Goal: Task Accomplishment & Management: Use online tool/utility

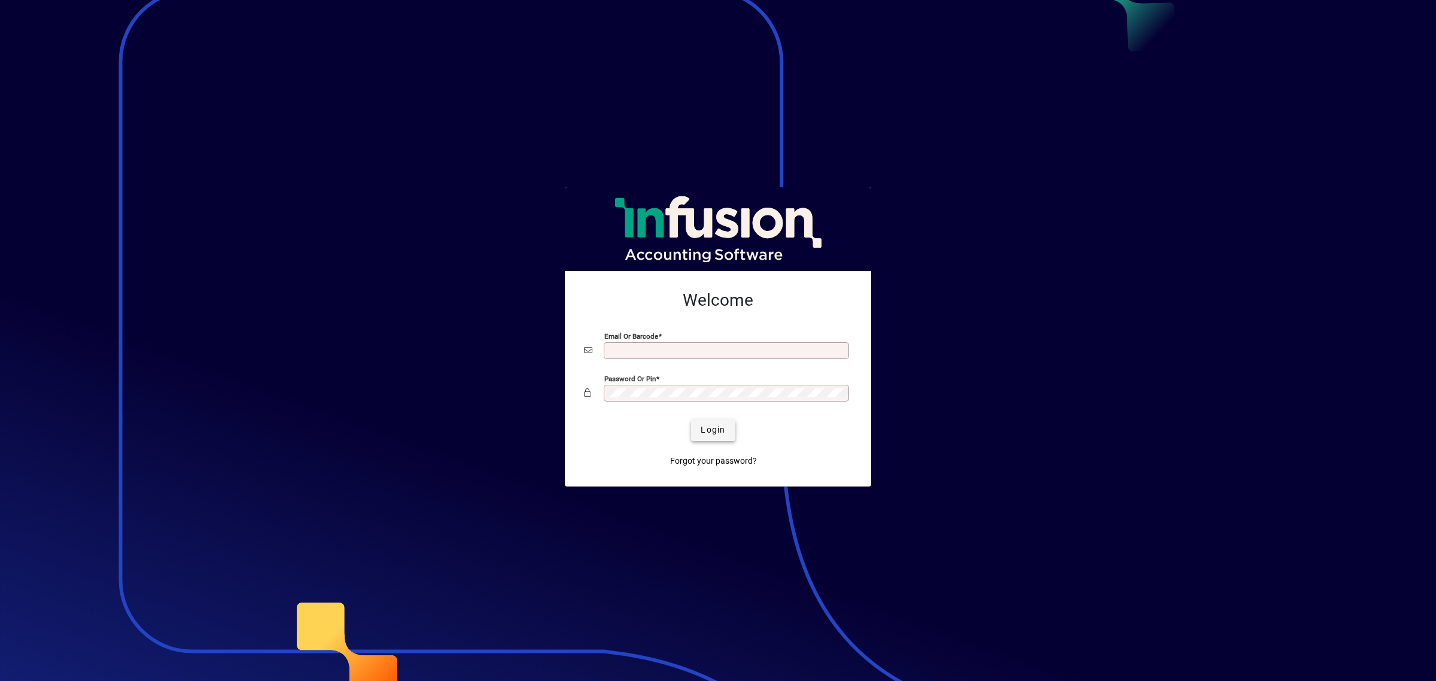
type input "**********"
click at [710, 436] on span "Login" at bounding box center [713, 430] width 25 height 13
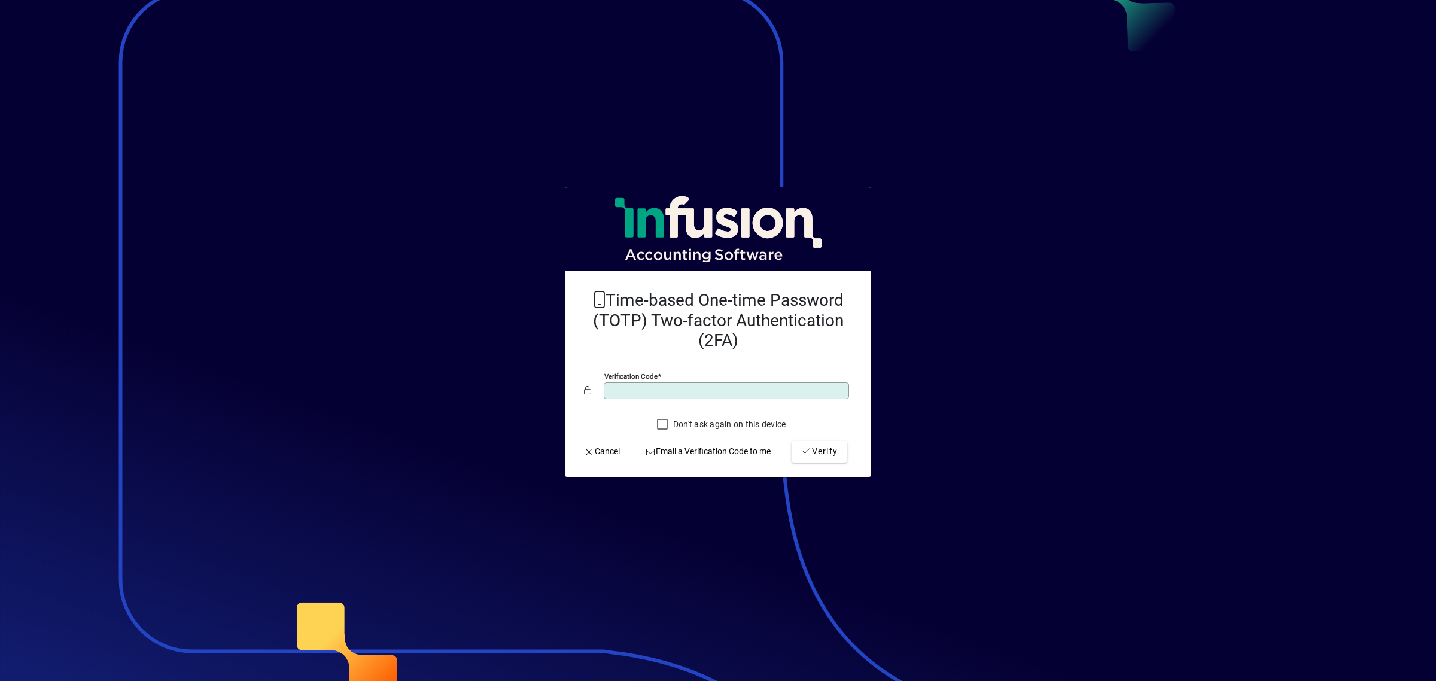
type input "******"
click at [792, 441] on button "Verify" at bounding box center [820, 452] width 56 height 22
